Goal: Entertainment & Leisure: Browse casually

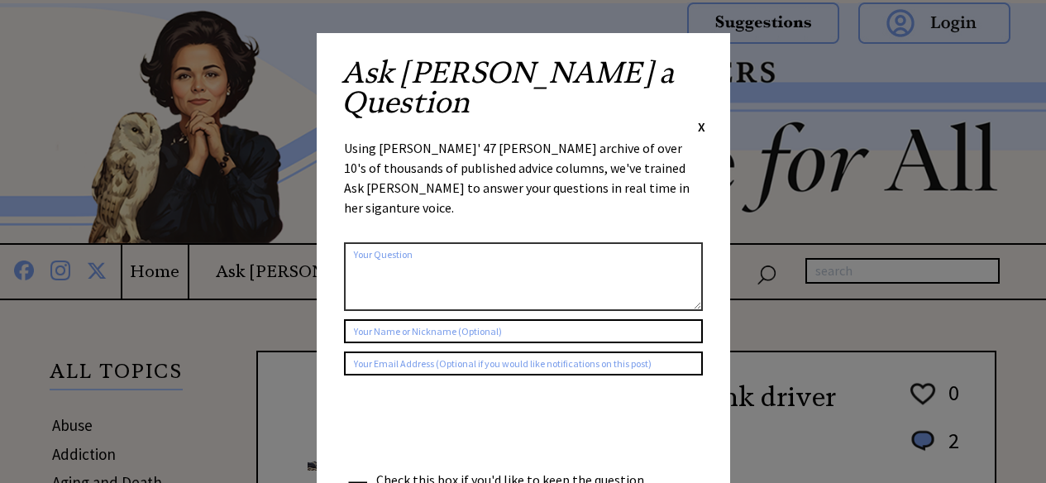
click at [704, 118] on span "X" at bounding box center [701, 126] width 7 height 17
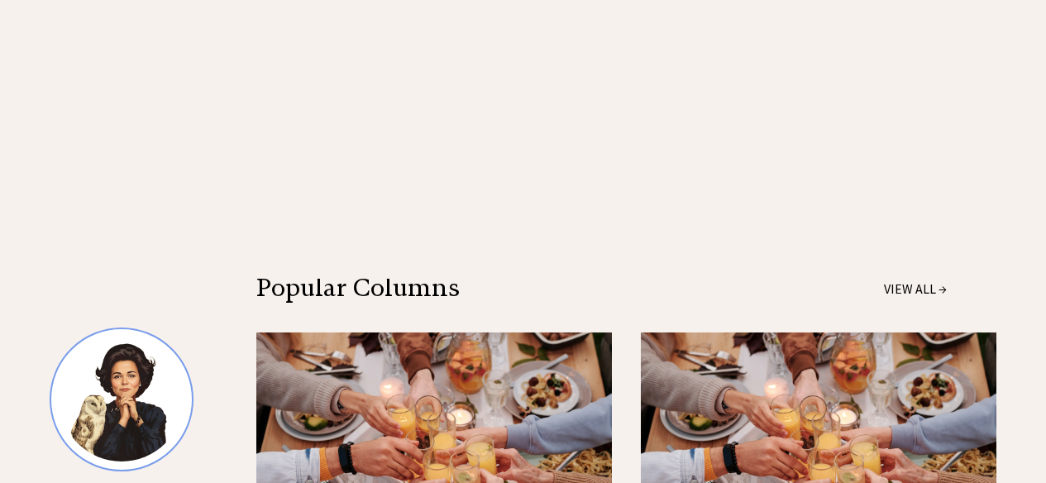
scroll to position [1323, 0]
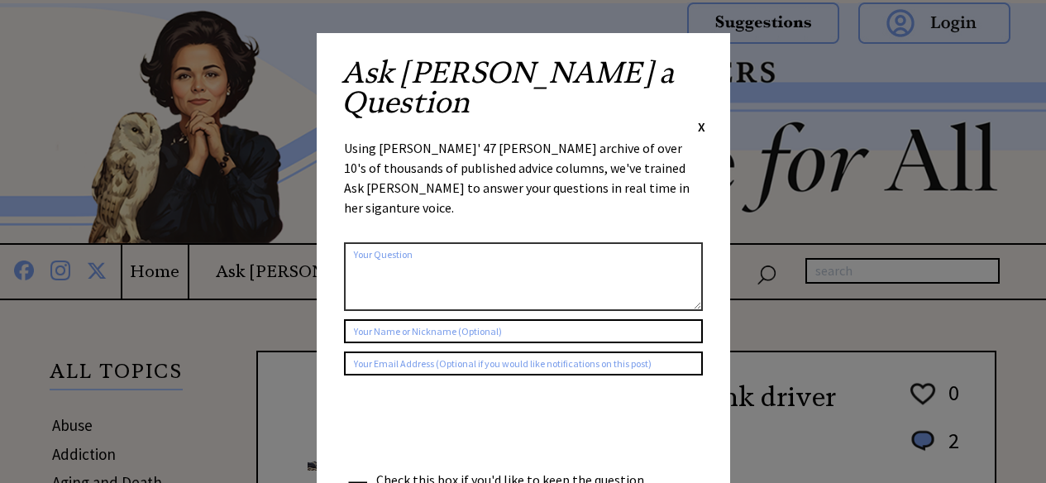
click at [698, 118] on span "X" at bounding box center [701, 126] width 7 height 17
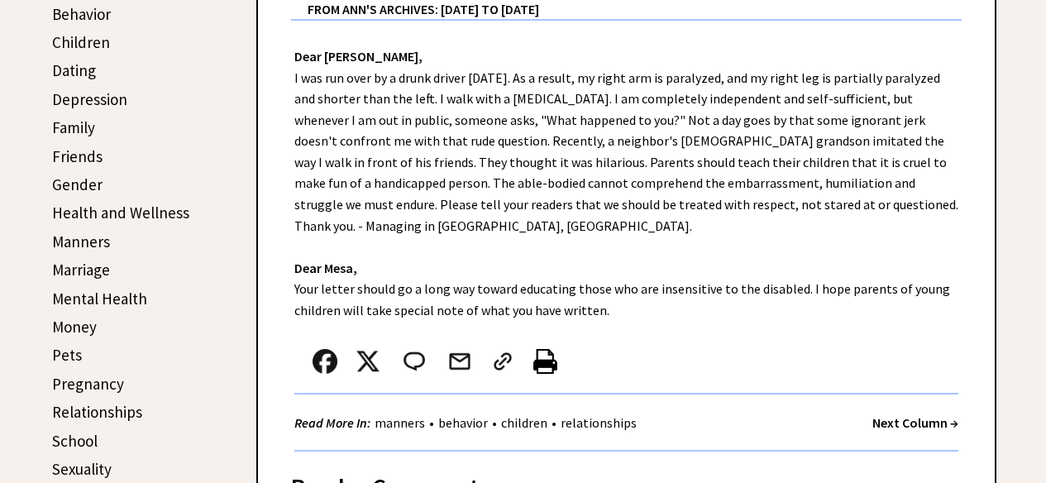
scroll to position [537, 0]
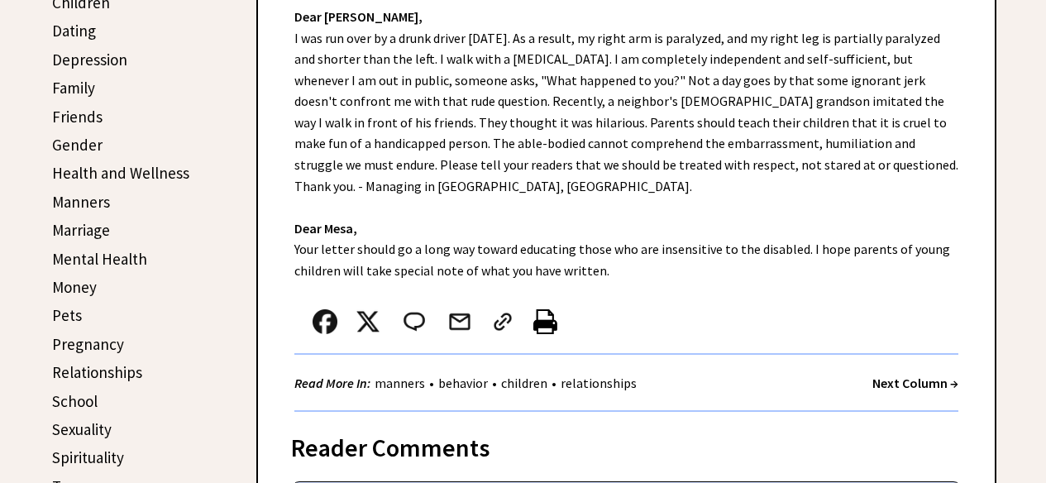
click at [931, 375] on strong "Next Column →" at bounding box center [916, 383] width 86 height 17
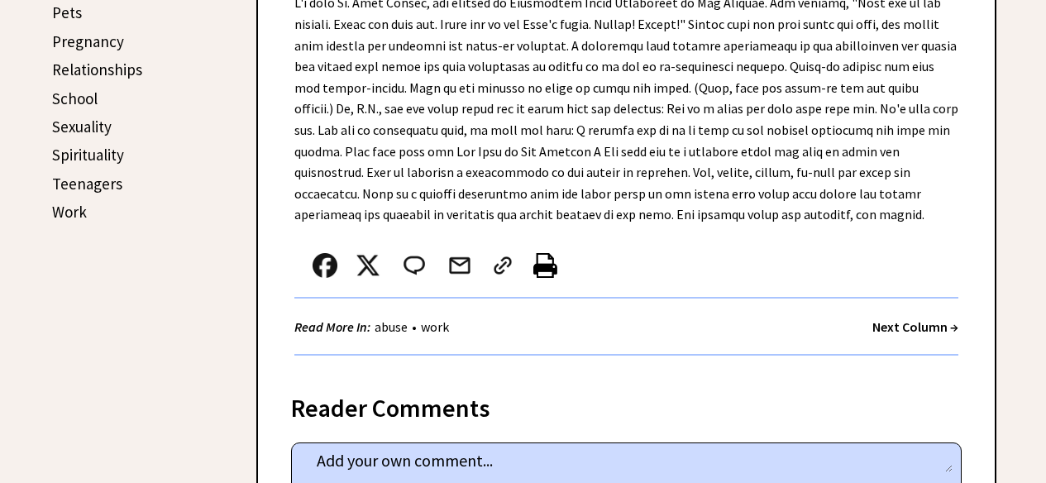
scroll to position [841, 0]
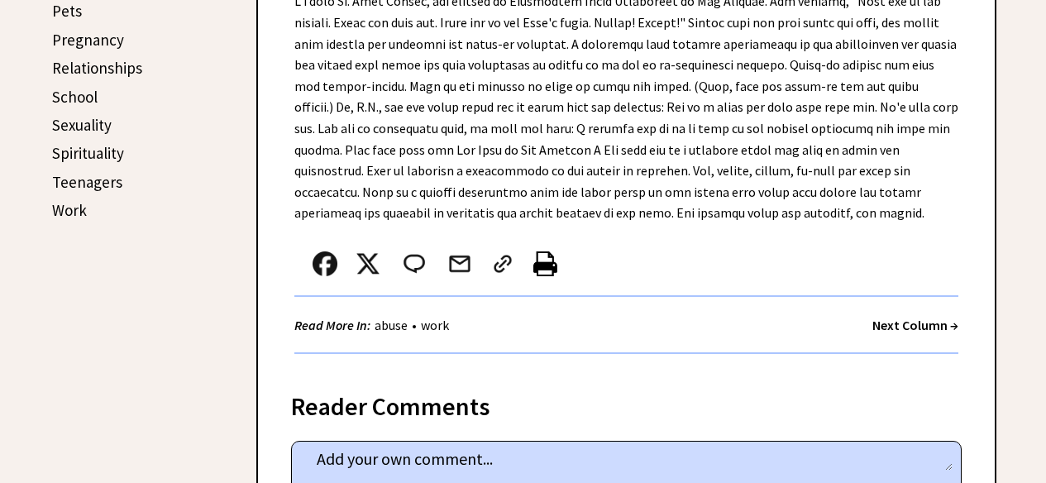
click at [907, 317] on strong "Next Column →" at bounding box center [916, 325] width 86 height 17
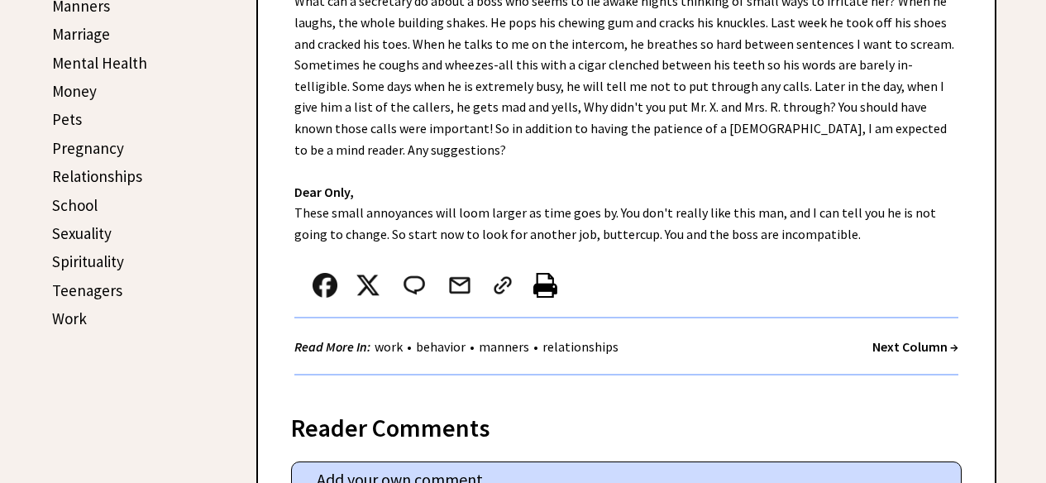
scroll to position [734, 0]
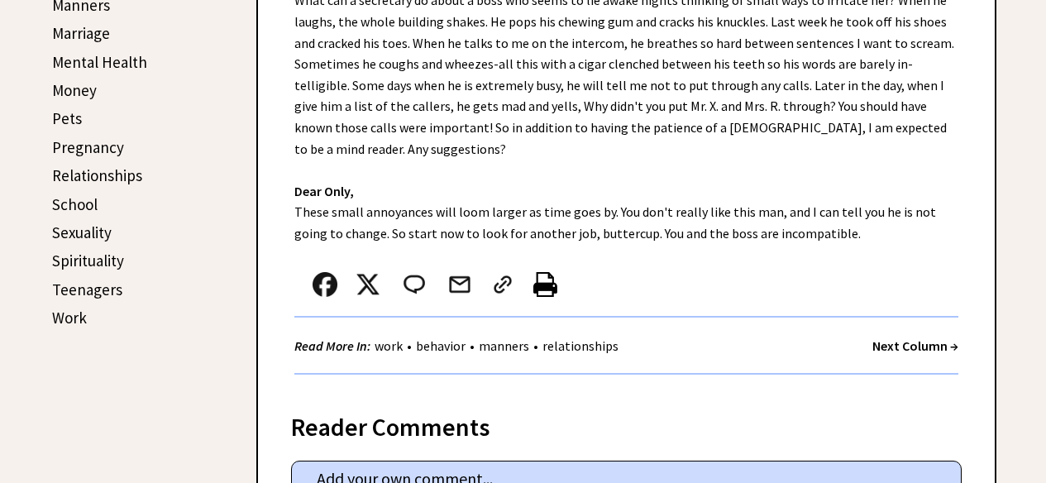
click at [917, 337] on strong "Next Column →" at bounding box center [916, 345] width 86 height 17
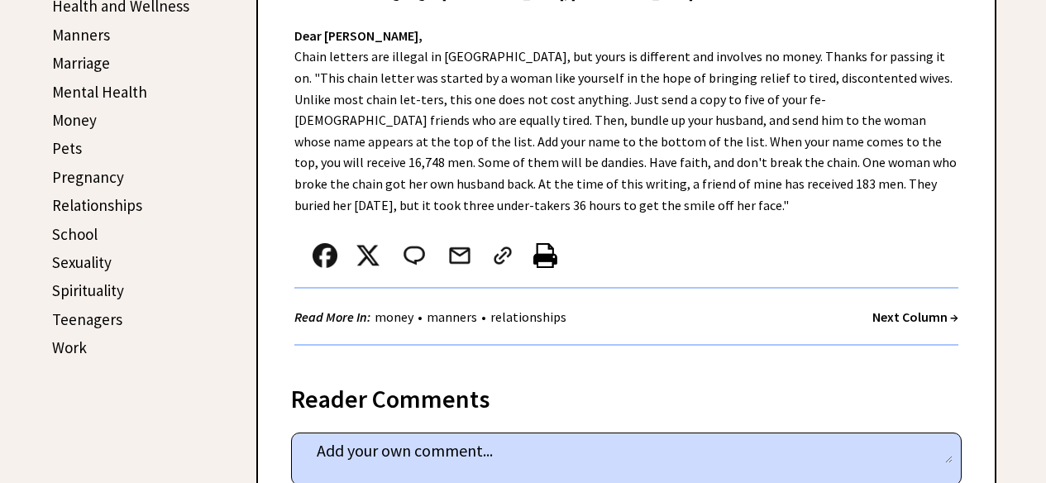
scroll to position [711, 0]
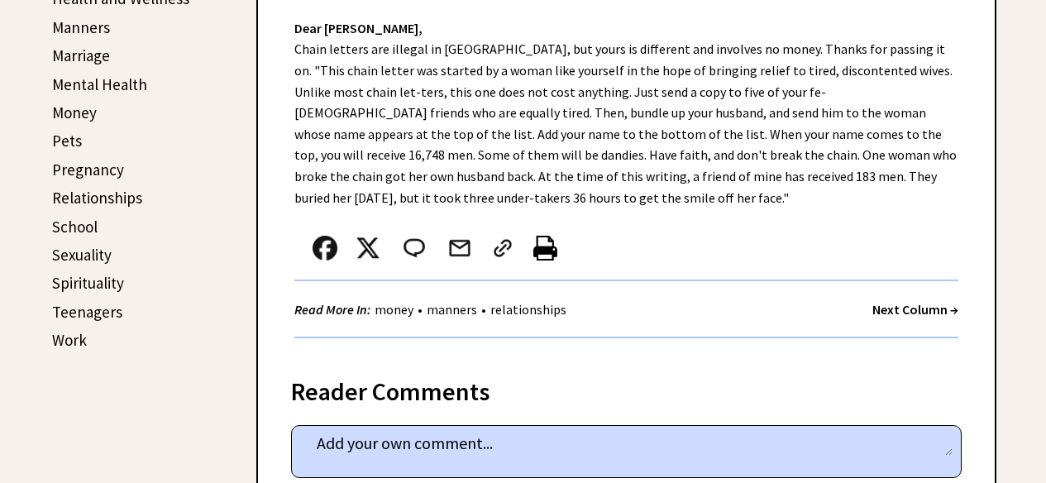
click at [911, 311] on strong "Next Column →" at bounding box center [916, 309] width 86 height 17
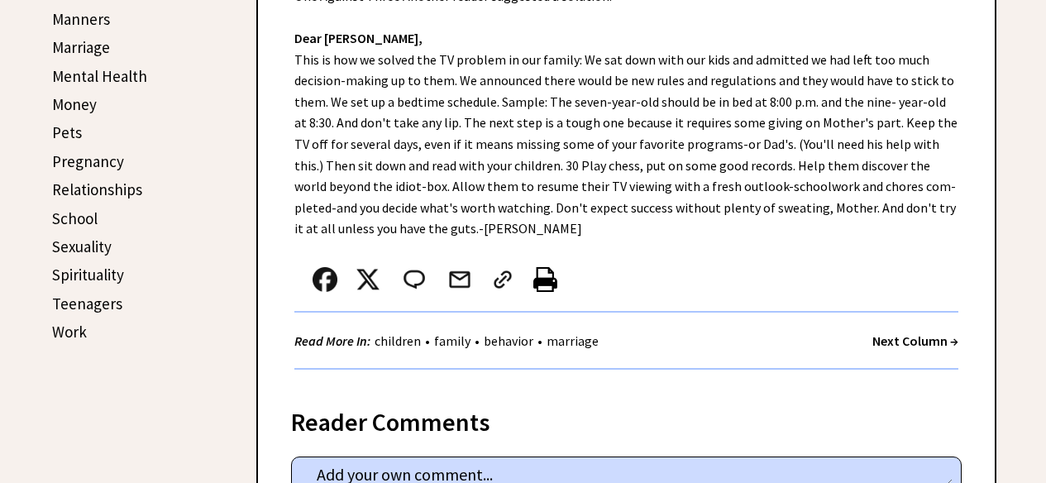
scroll to position [723, 0]
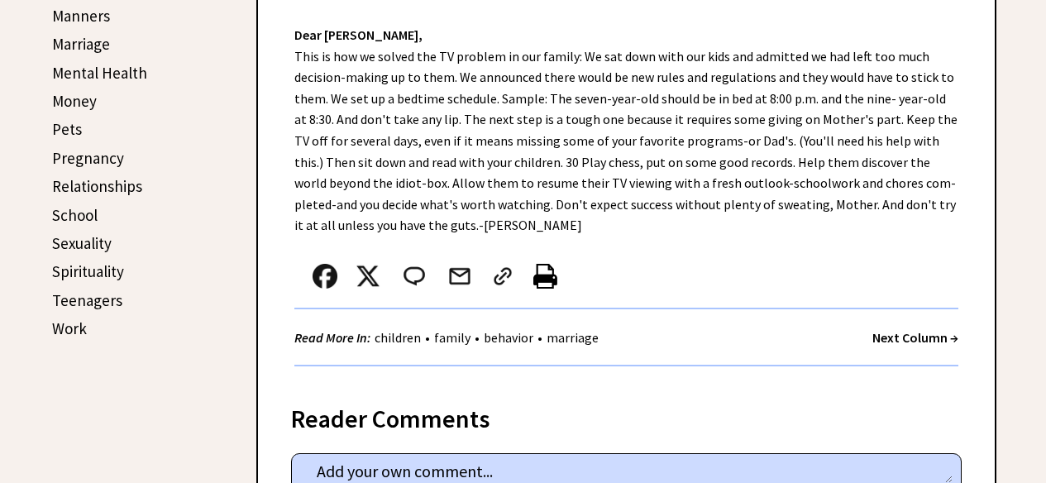
click at [904, 337] on strong "Next Column →" at bounding box center [916, 337] width 86 height 17
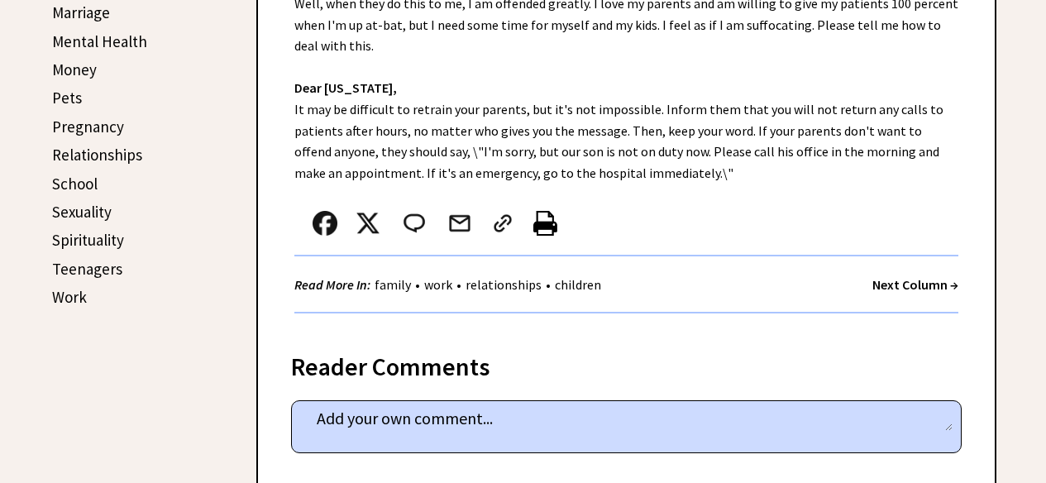
scroll to position [765, 0]
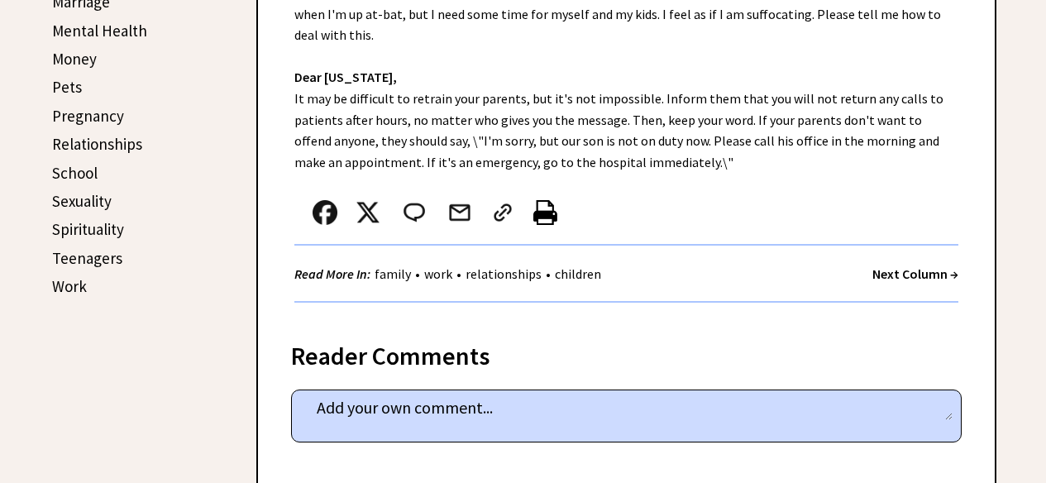
click at [908, 266] on strong "Next Column →" at bounding box center [916, 274] width 86 height 17
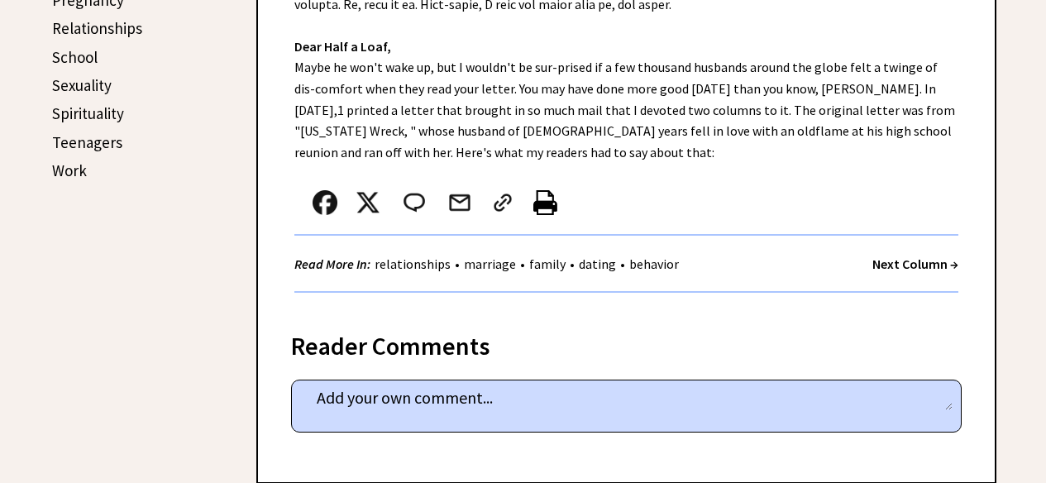
scroll to position [845, 0]
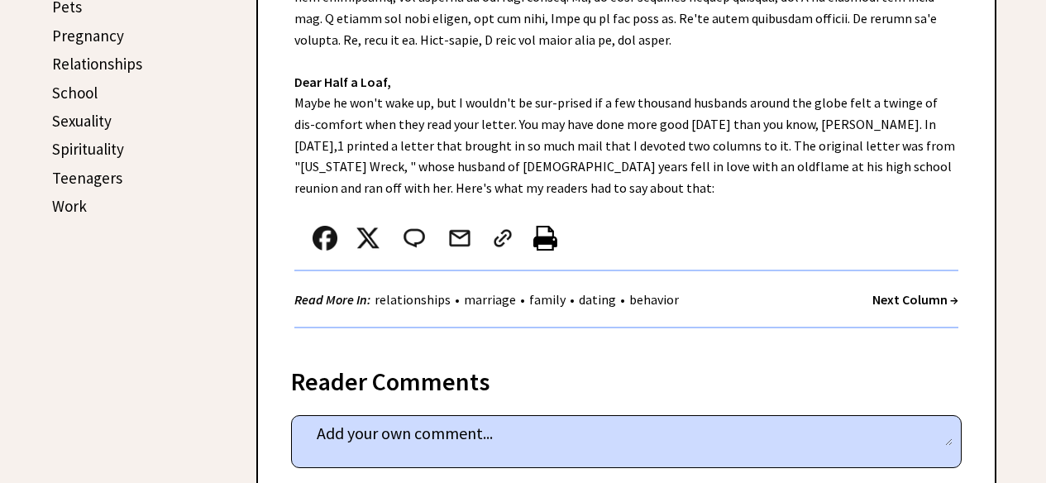
click at [910, 300] on strong "Next Column →" at bounding box center [916, 299] width 86 height 17
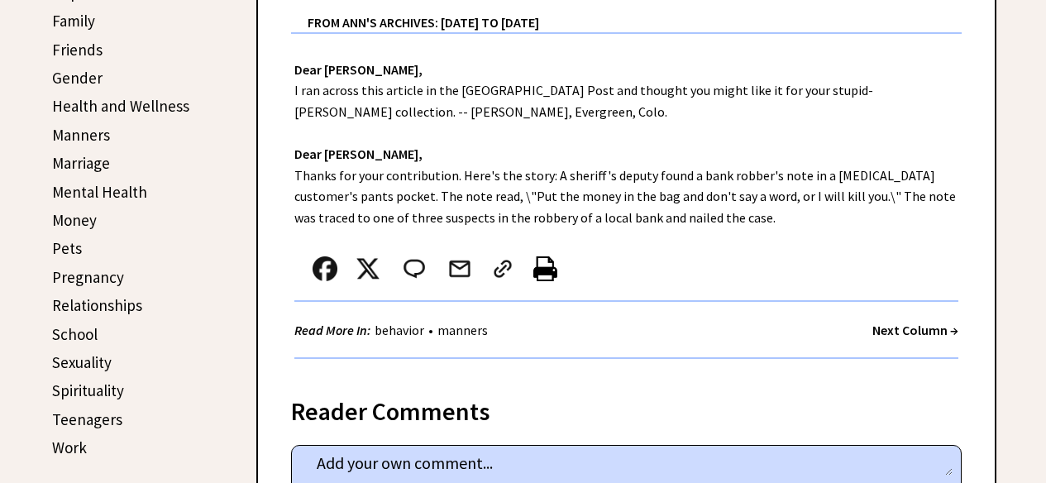
scroll to position [605, 0]
click at [911, 330] on strong "Next Column →" at bounding box center [916, 329] width 86 height 17
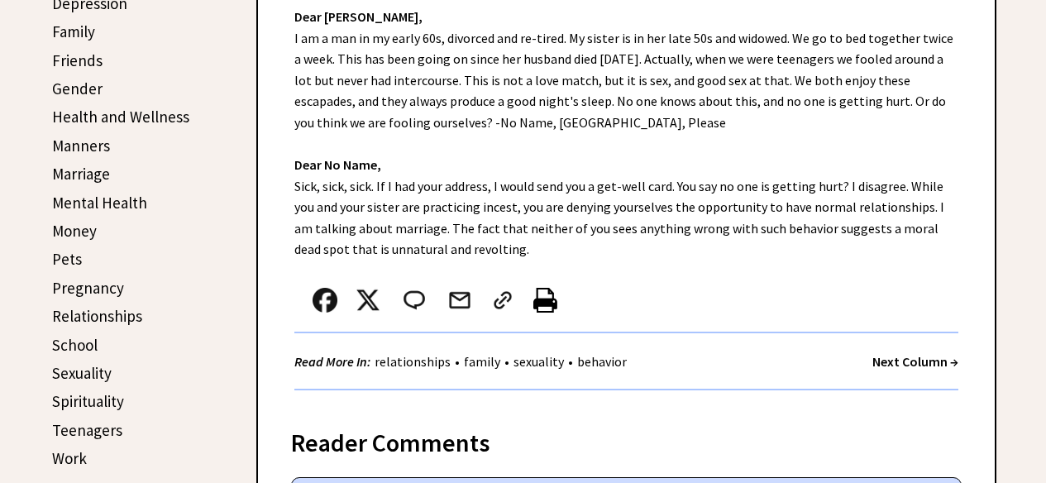
scroll to position [595, 0]
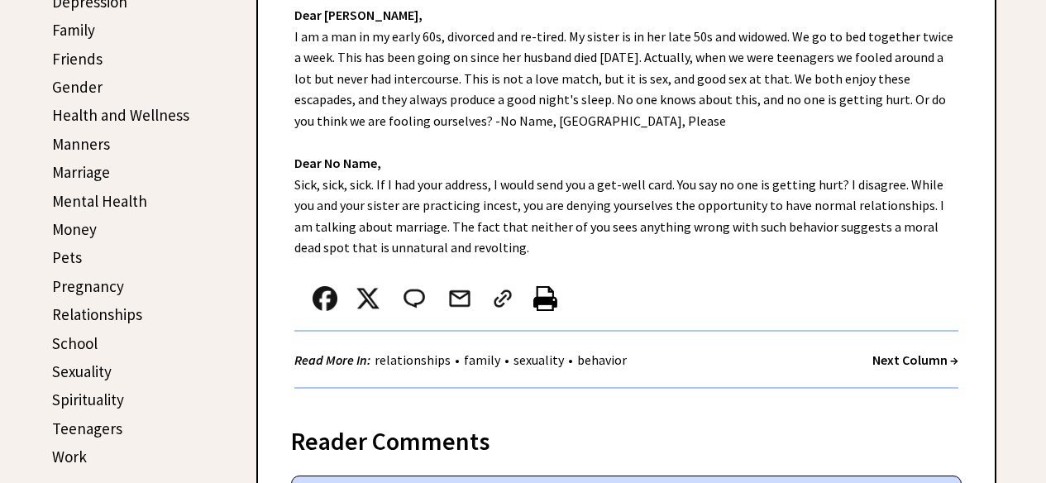
click at [917, 357] on strong "Next Column →" at bounding box center [916, 360] width 86 height 17
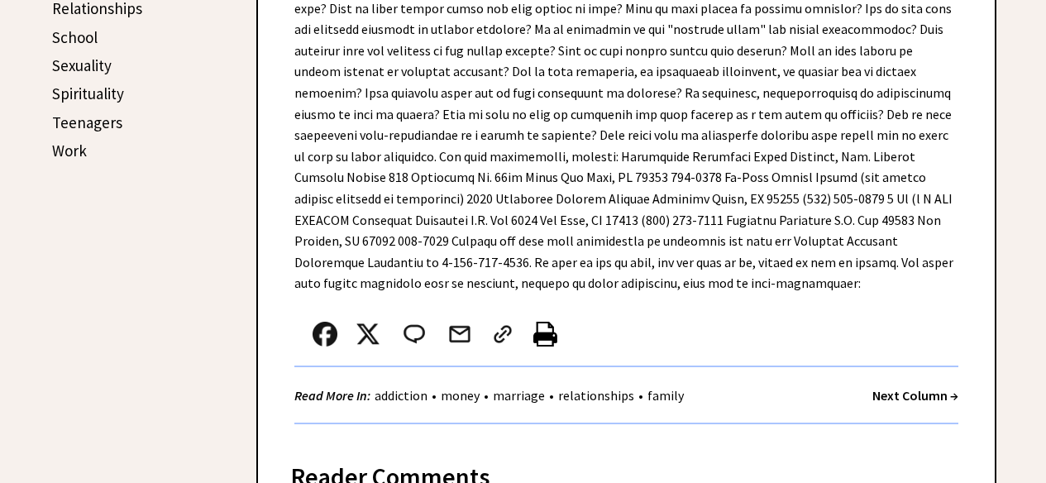
scroll to position [927, 0]
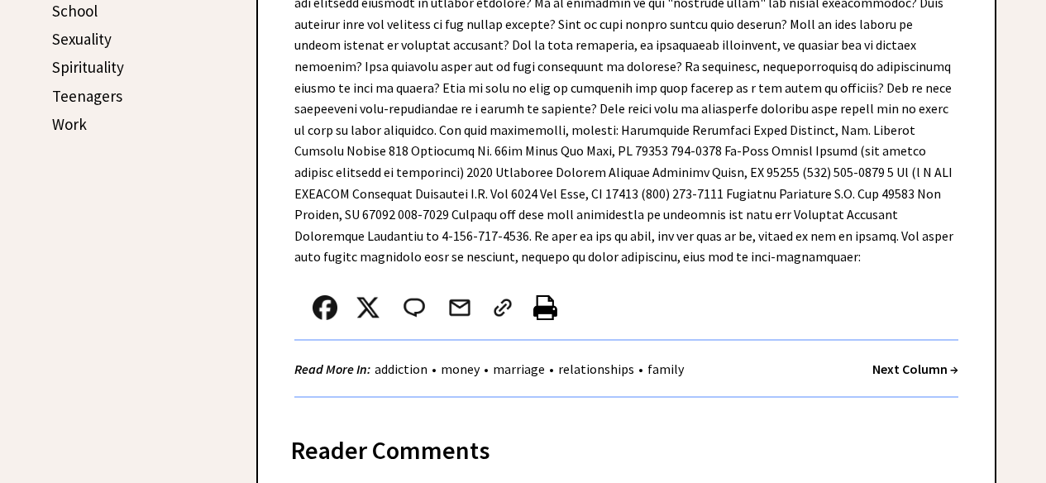
click at [920, 369] on strong "Next Column →" at bounding box center [916, 369] width 86 height 17
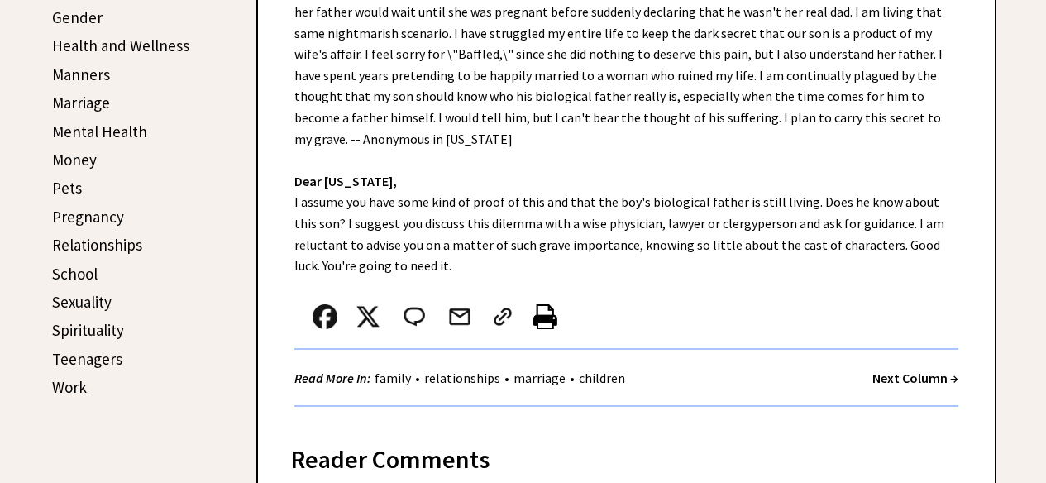
scroll to position [665, 0]
click at [917, 369] on strong "Next Column →" at bounding box center [916, 377] width 86 height 17
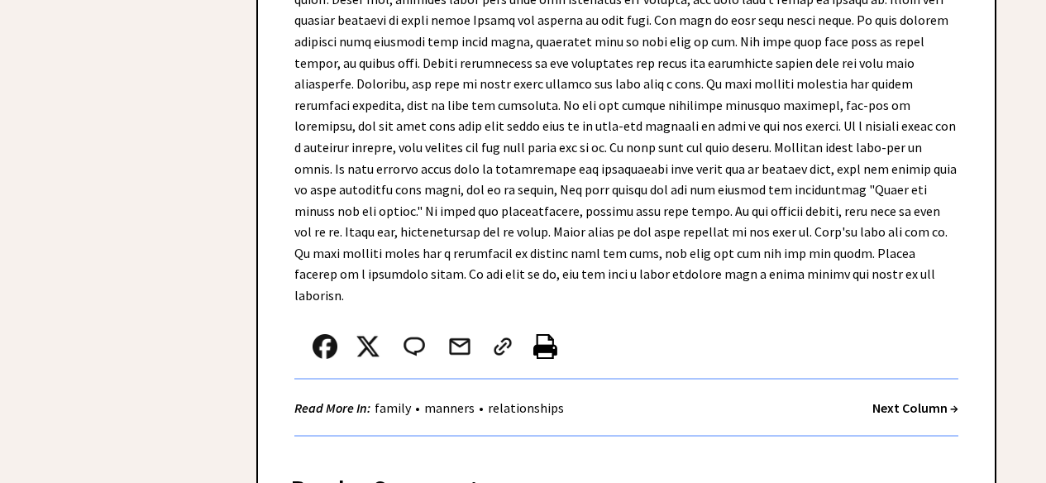
scroll to position [1060, 0]
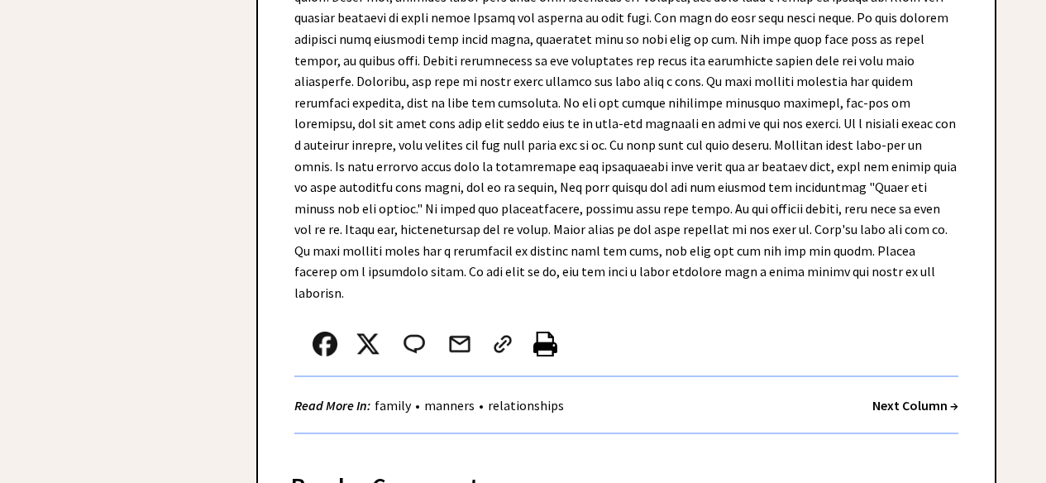
click at [915, 397] on strong "Next Column →" at bounding box center [916, 405] width 86 height 17
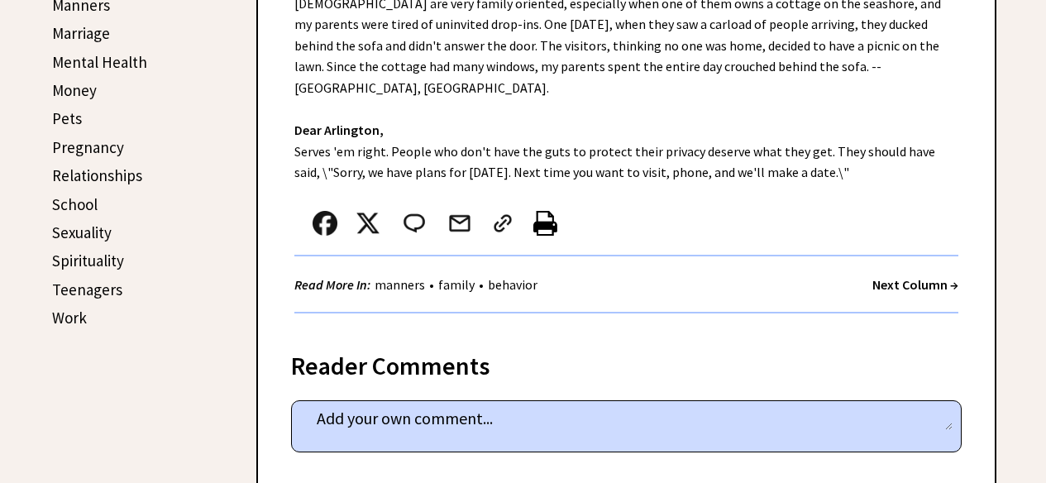
scroll to position [734, 0]
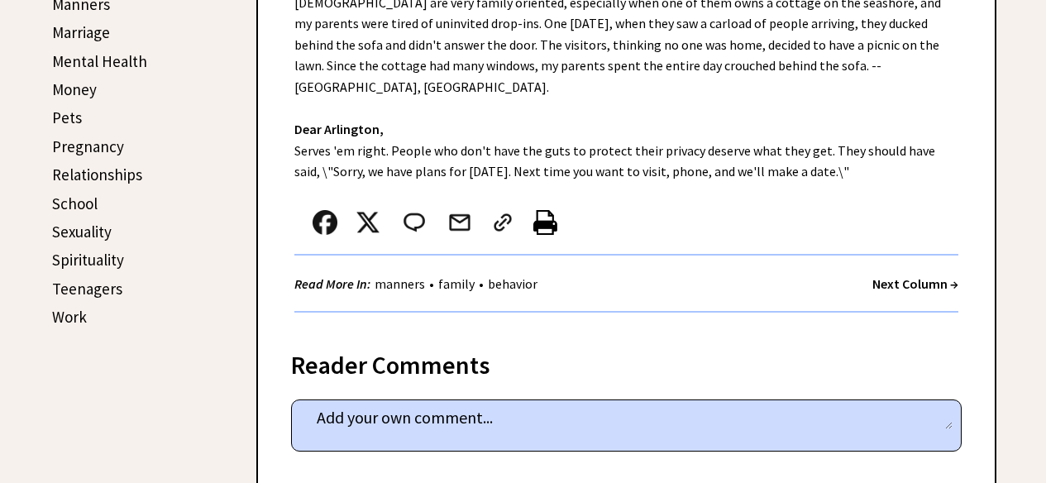
click at [918, 275] on strong "Next Column →" at bounding box center [916, 283] width 86 height 17
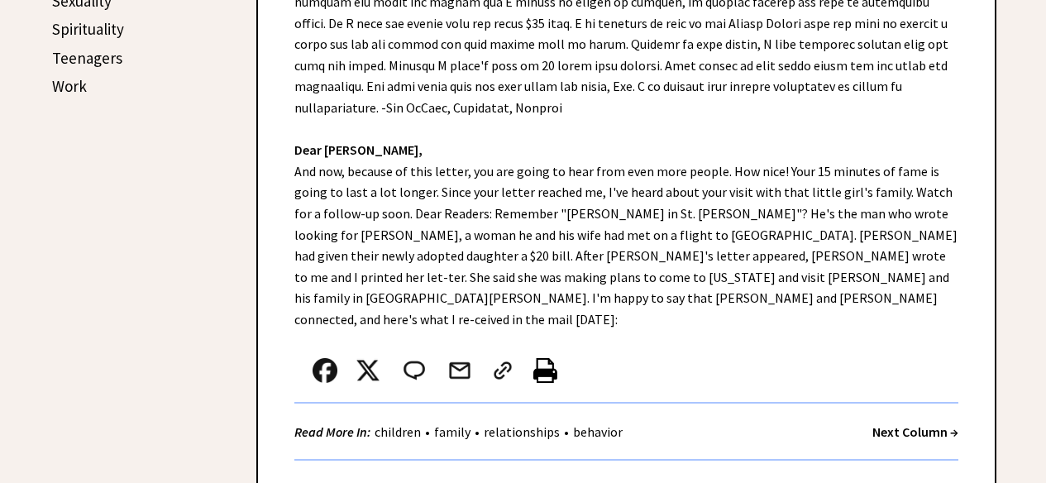
scroll to position [996, 0]
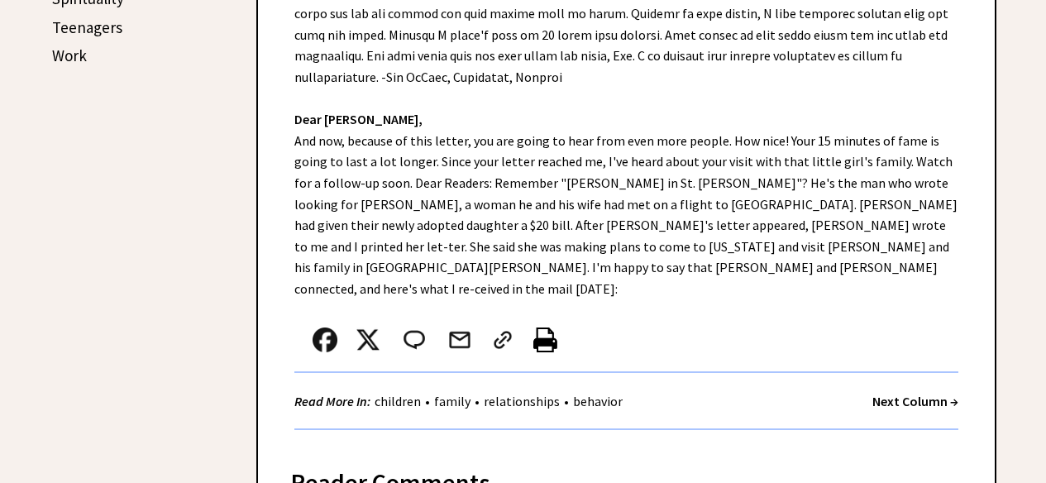
click at [911, 393] on strong "Next Column →" at bounding box center [916, 401] width 86 height 17
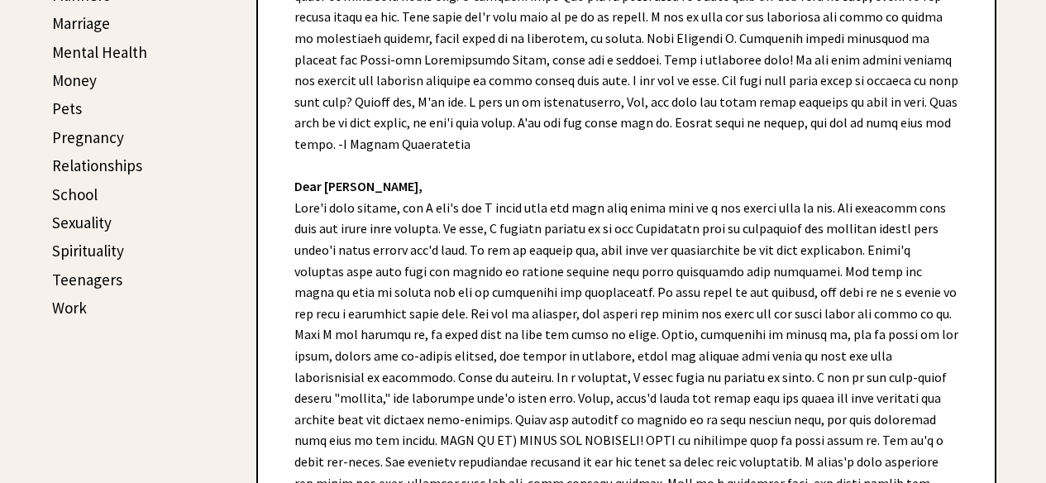
scroll to position [761, 0]
